Goal: Check status: Check status

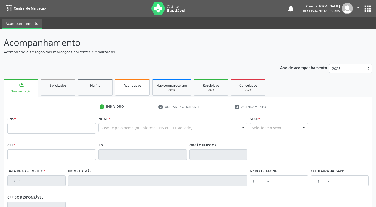
click at [125, 87] on span "Agendados" at bounding box center [133, 85] width 18 height 5
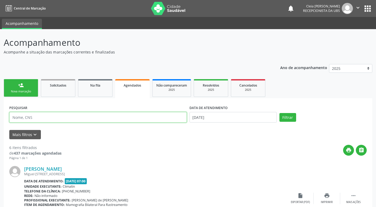
click at [69, 120] on input "text" at bounding box center [97, 117] width 177 height 11
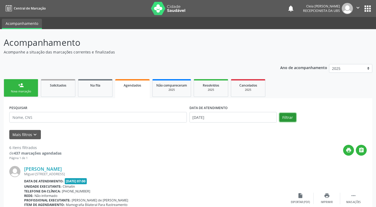
click at [284, 117] on button "Filtrar" at bounding box center [287, 117] width 17 height 9
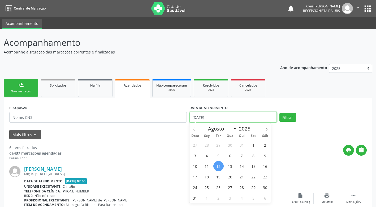
click at [235, 113] on input "[DATE]" at bounding box center [232, 117] width 87 height 11
click at [235, 112] on input "[DATE]" at bounding box center [232, 117] width 87 height 11
click at [206, 169] on span "11" at bounding box center [207, 166] width 10 height 10
type input "[DATE]"
click at [206, 169] on span "11" at bounding box center [207, 166] width 10 height 10
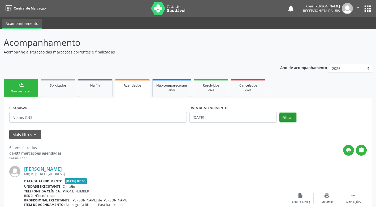
click at [288, 118] on button "Filtrar" at bounding box center [287, 117] width 17 height 9
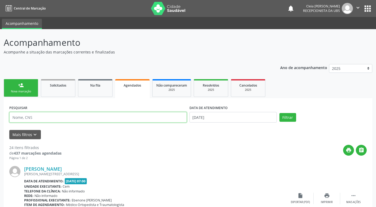
click at [44, 119] on input "text" at bounding box center [97, 117] width 177 height 11
paste input "898001461167568"
type input "898001461167568"
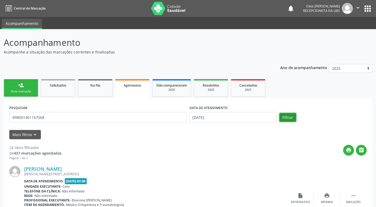
click at [291, 118] on button "Filtrar" at bounding box center [287, 117] width 17 height 9
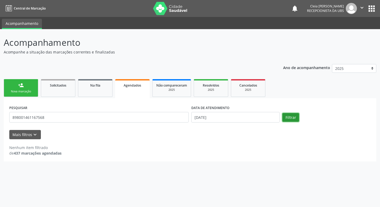
click at [293, 119] on button "Filtrar" at bounding box center [290, 117] width 17 height 9
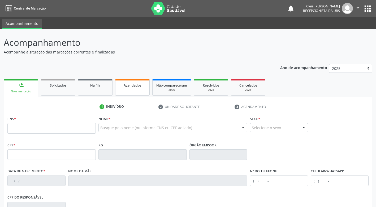
click at [121, 90] on link "Agendados" at bounding box center [132, 87] width 34 height 16
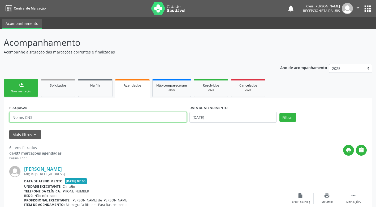
click at [34, 115] on input "text" at bounding box center [97, 117] width 177 height 11
type input "898001461167568"
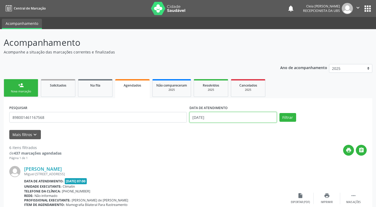
click at [238, 118] on input "[DATE]" at bounding box center [232, 117] width 87 height 11
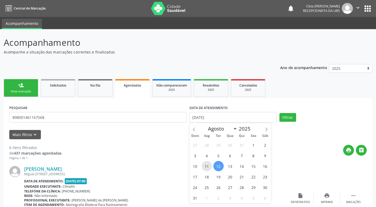
click at [205, 166] on span "11" at bounding box center [207, 166] width 10 height 10
type input "[DATE]"
click at [205, 166] on span "11" at bounding box center [207, 166] width 10 height 10
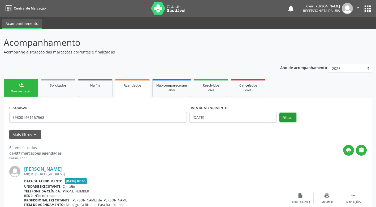
click at [285, 119] on button "Filtrar" at bounding box center [287, 117] width 17 height 9
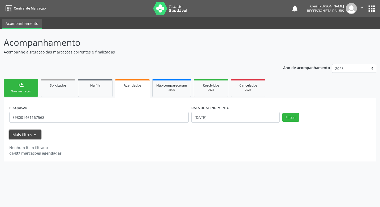
click at [34, 137] on icon "keyboard_arrow_down" at bounding box center [35, 135] width 6 height 6
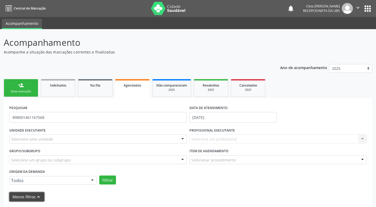
scroll to position [20, 0]
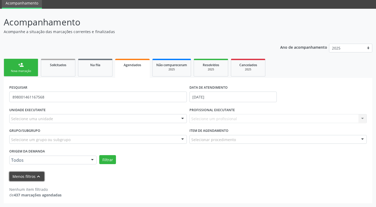
click at [38, 177] on icon "keyboard_arrow_up" at bounding box center [39, 177] width 6 height 6
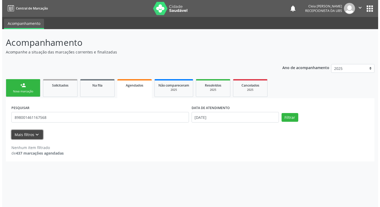
scroll to position [0, 0]
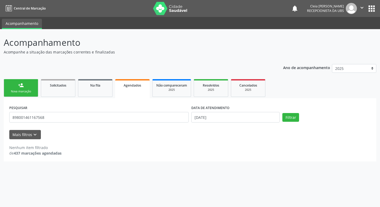
click at [124, 92] on link "Agendados" at bounding box center [132, 88] width 34 height 19
click at [287, 115] on button "Filtrar" at bounding box center [290, 117] width 17 height 9
click at [15, 88] on link "person_add Nova marcação" at bounding box center [21, 88] width 34 height 18
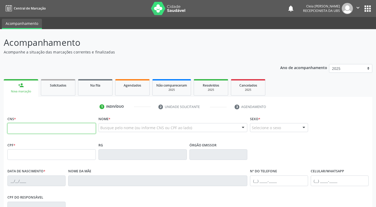
click at [56, 127] on input "text" at bounding box center [51, 128] width 88 height 11
type input "898 0014 6116 7568"
type input "574.704.208-43"
type input "[DATE]"
type input "[PERSON_NAME]"
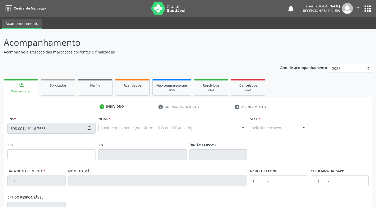
type input "[PHONE_NUMBER]"
type input "166.421.044-04"
type input "430"
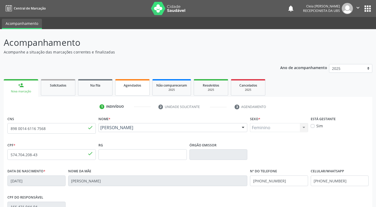
click at [132, 87] on span "Agendados" at bounding box center [133, 85] width 18 height 5
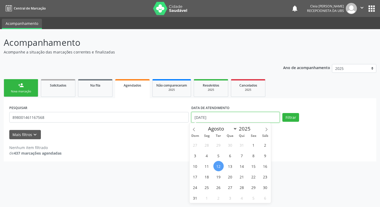
click at [230, 116] on input "[DATE]" at bounding box center [235, 117] width 88 height 11
click at [208, 167] on span "11" at bounding box center [207, 166] width 10 height 10
type input "[DATE]"
click at [208, 167] on span "11" at bounding box center [207, 166] width 10 height 10
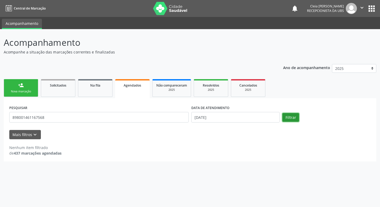
click at [285, 117] on button "Filtrar" at bounding box center [290, 117] width 17 height 9
click at [218, 120] on input "[DATE]" at bounding box center [235, 117] width 88 height 11
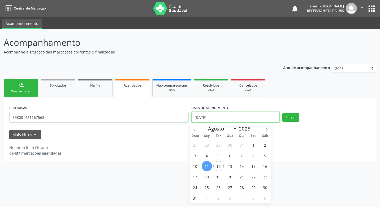
click at [217, 120] on input "[DATE]" at bounding box center [235, 117] width 88 height 11
click at [214, 166] on span "12" at bounding box center [218, 166] width 10 height 10
type input "[DATE]"
click at [214, 166] on span "12" at bounding box center [218, 166] width 10 height 10
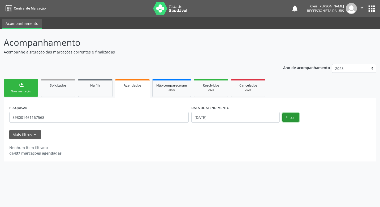
click at [290, 120] on button "Filtrar" at bounding box center [290, 117] width 17 height 9
click at [204, 122] on input "[DATE]" at bounding box center [235, 117] width 88 height 11
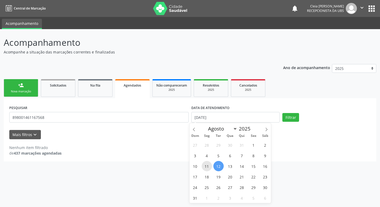
drag, startPoint x: 207, startPoint y: 167, endPoint x: 207, endPoint y: 164, distance: 2.7
click at [207, 164] on span "11" at bounding box center [207, 166] width 10 height 10
type input "[DATE]"
click at [207, 164] on span "11" at bounding box center [207, 166] width 10 height 10
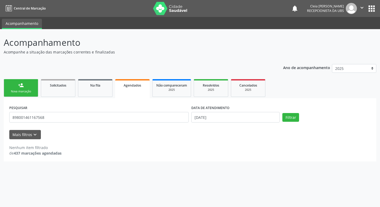
click at [207, 164] on div "Acompanhamento Acompanhe a situação das marcações correntes e finalizadas Relat…" at bounding box center [190, 118] width 380 height 178
click at [285, 116] on button "Filtrar" at bounding box center [290, 117] width 17 height 9
click at [126, 86] on span "Agendados" at bounding box center [133, 85] width 18 height 5
drag, startPoint x: 47, startPoint y: 117, endPoint x: -1, endPoint y: 128, distance: 49.0
click at [0, 128] on html "Central de Marcação notifications [PERSON_NAME] Recepcionista da UBS  Configur…" at bounding box center [190, 103] width 380 height 207
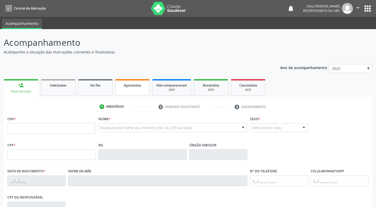
click at [129, 92] on link "Agendados" at bounding box center [132, 87] width 34 height 16
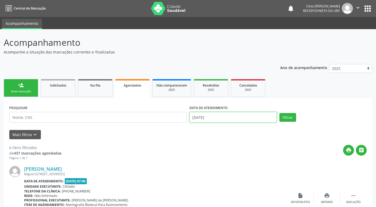
click at [259, 118] on input "[DATE]" at bounding box center [232, 117] width 87 height 11
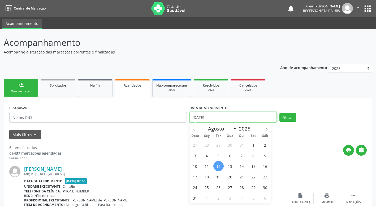
click at [259, 118] on input "[DATE]" at bounding box center [232, 117] width 87 height 11
click at [231, 187] on span "27" at bounding box center [230, 187] width 10 height 10
type input "27/08/2025"
click at [231, 187] on span "27" at bounding box center [230, 187] width 10 height 10
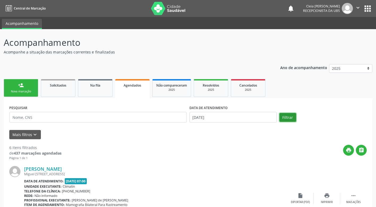
click at [281, 116] on button "Filtrar" at bounding box center [287, 117] width 17 height 9
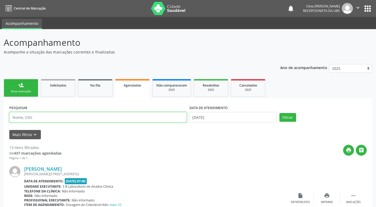
click at [58, 118] on input "text" at bounding box center [97, 117] width 177 height 11
type input "8"
click at [67, 119] on input "text" at bounding box center [97, 117] width 177 height 11
type input "898001461167568"
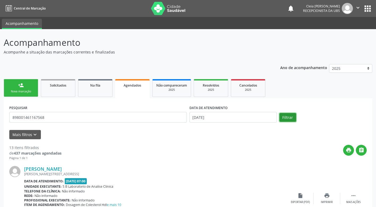
click at [287, 117] on button "Filtrar" at bounding box center [287, 117] width 17 height 9
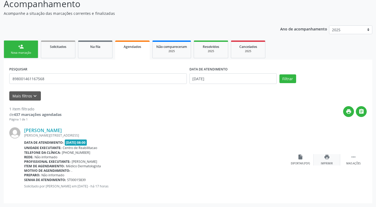
click at [327, 161] on div "print Imprimir" at bounding box center [326, 159] width 27 height 11
